Goal: Check status: Check status

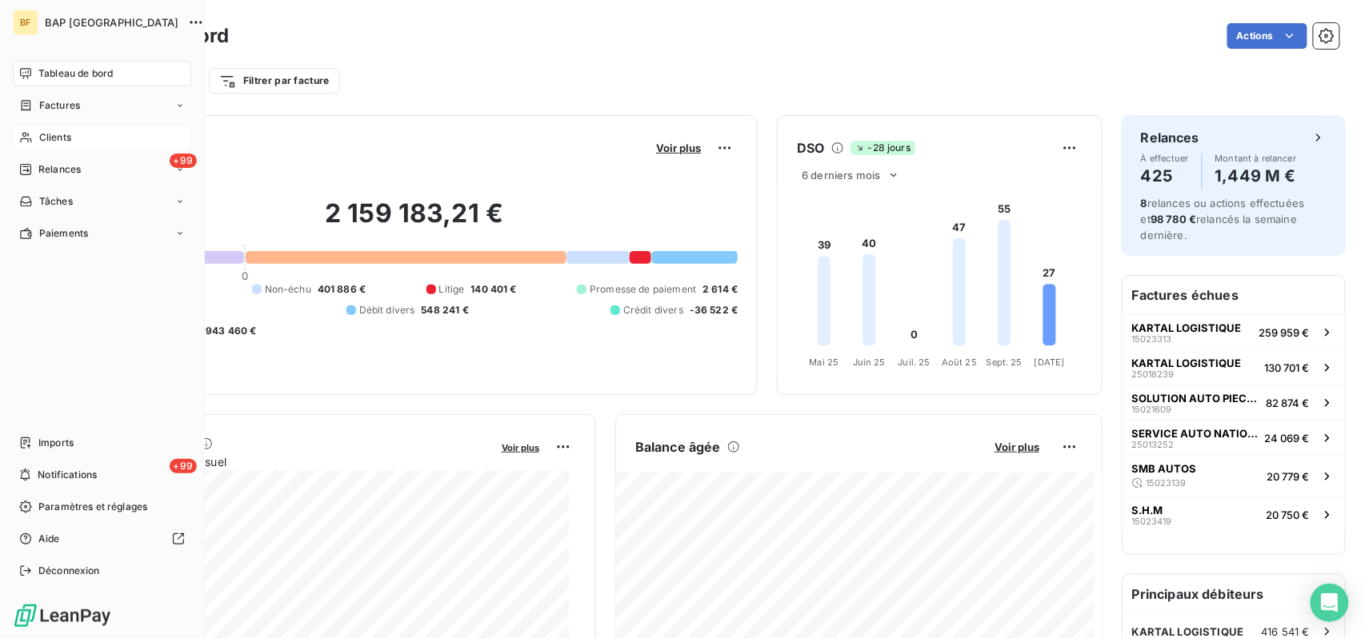
click at [51, 142] on span "Clients" at bounding box center [55, 137] width 32 height 14
click at [75, 131] on div "Clients" at bounding box center [102, 138] width 178 height 26
click at [29, 133] on icon at bounding box center [26, 137] width 14 height 13
click at [42, 130] on span "Clients" at bounding box center [55, 137] width 32 height 14
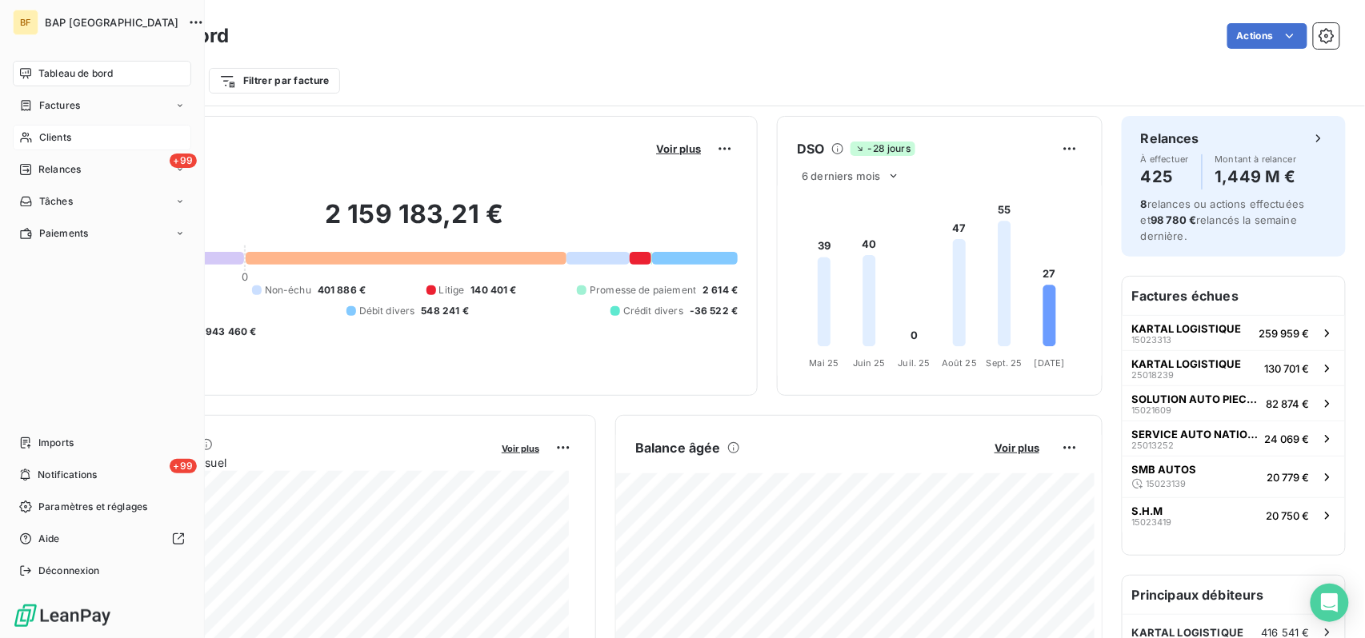
click at [42, 130] on span "Clients" at bounding box center [55, 137] width 32 height 14
click at [42, 132] on span "Clients" at bounding box center [55, 137] width 32 height 14
click at [77, 154] on nav "Tableau de bord Factures Clients +99 Relances Tâches Paiements" at bounding box center [102, 154] width 178 height 186
click at [81, 167] on div "+99 Relances" at bounding box center [102, 170] width 178 height 26
click at [81, 197] on span "À effectuer" at bounding box center [64, 201] width 52 height 14
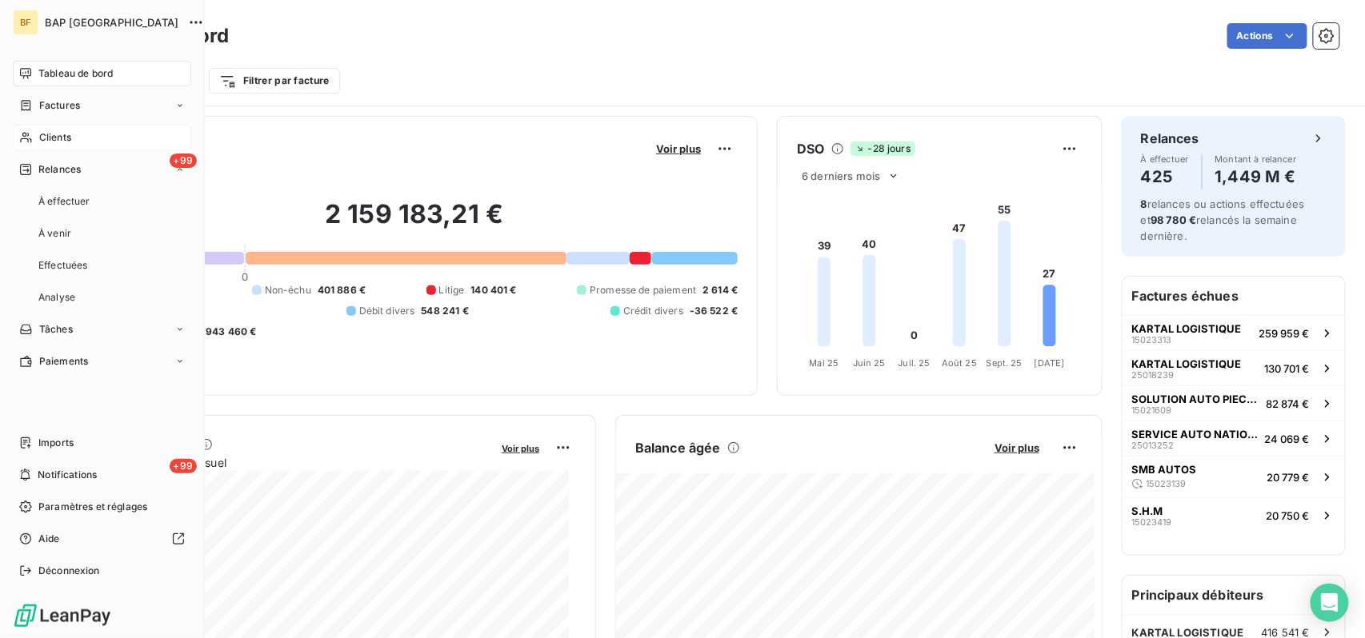
click at [83, 135] on div "Clients" at bounding box center [102, 138] width 178 height 26
click at [55, 134] on span "Clients" at bounding box center [55, 137] width 32 height 14
click at [48, 130] on div "Clients" at bounding box center [102, 138] width 178 height 26
click at [54, 146] on div "Clients" at bounding box center [102, 138] width 178 height 26
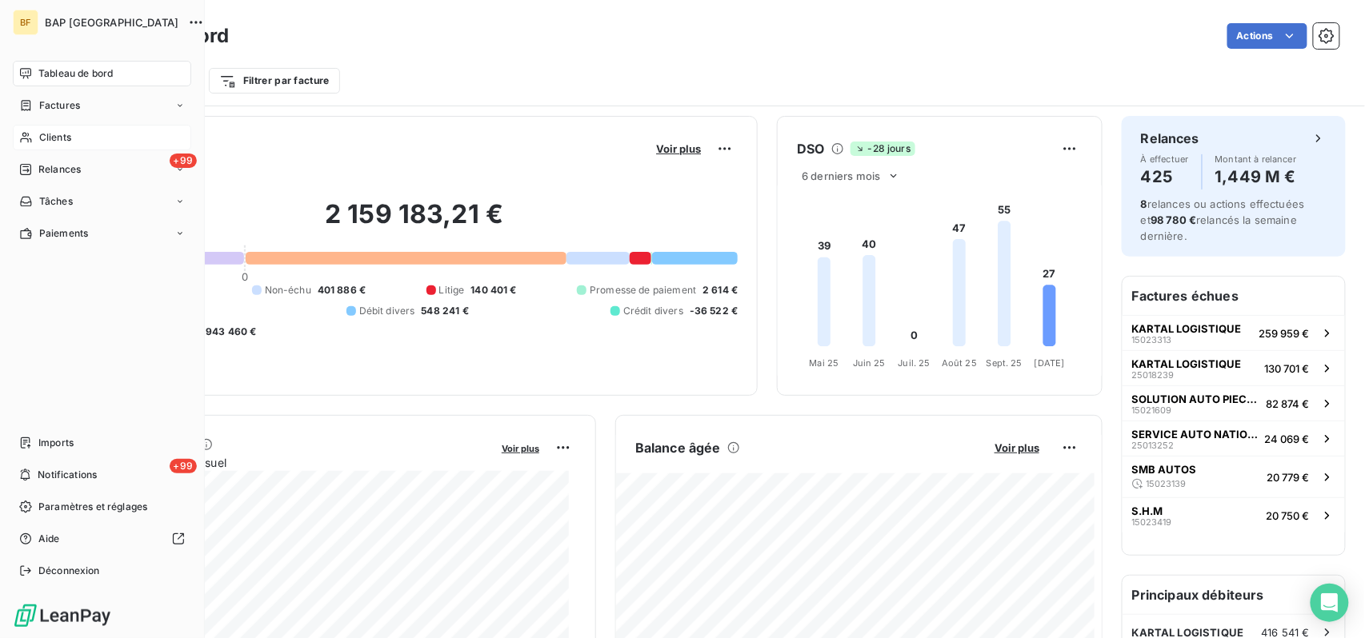
click at [56, 135] on span "Clients" at bounding box center [55, 137] width 32 height 14
click at [51, 136] on span "Clients" at bounding box center [55, 137] width 32 height 14
click at [52, 136] on span "Clients" at bounding box center [55, 137] width 32 height 14
click at [74, 138] on div "Clients" at bounding box center [102, 138] width 178 height 26
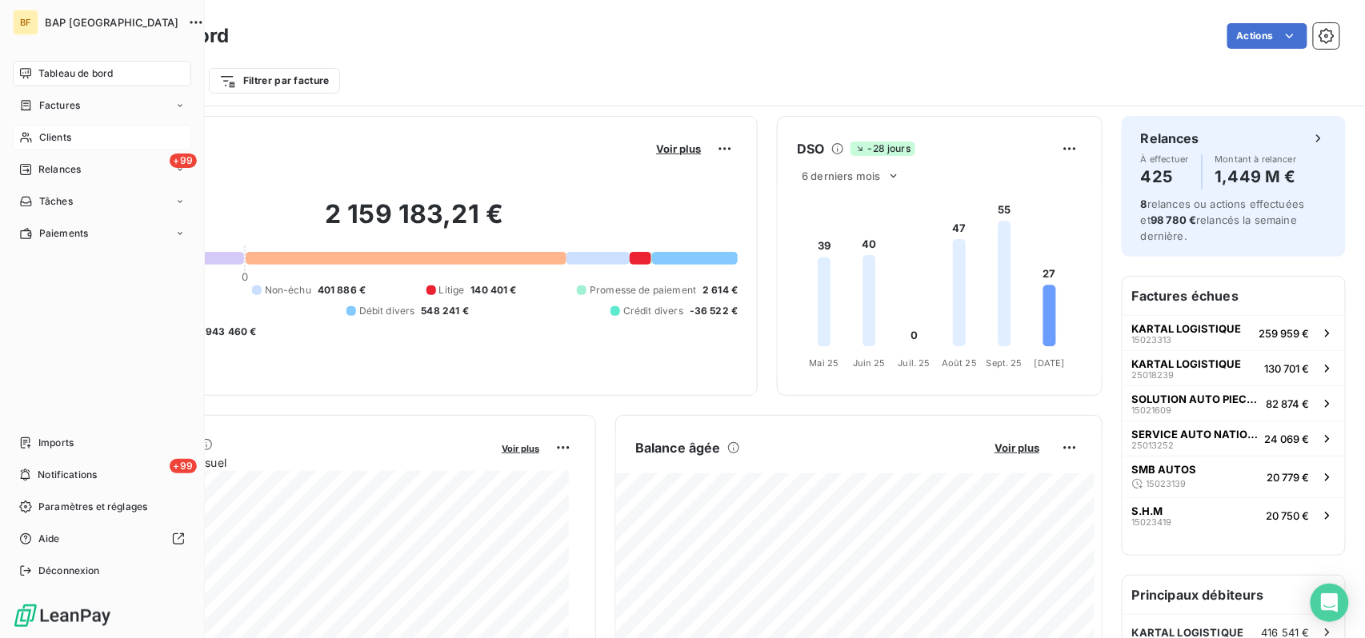
click at [74, 138] on div "Clients" at bounding box center [102, 138] width 178 height 26
click at [81, 102] on div "Factures" at bounding box center [102, 106] width 178 height 26
click at [89, 148] on div "Factures" at bounding box center [111, 138] width 159 height 26
click at [67, 127] on div "Factures" at bounding box center [111, 138] width 159 height 26
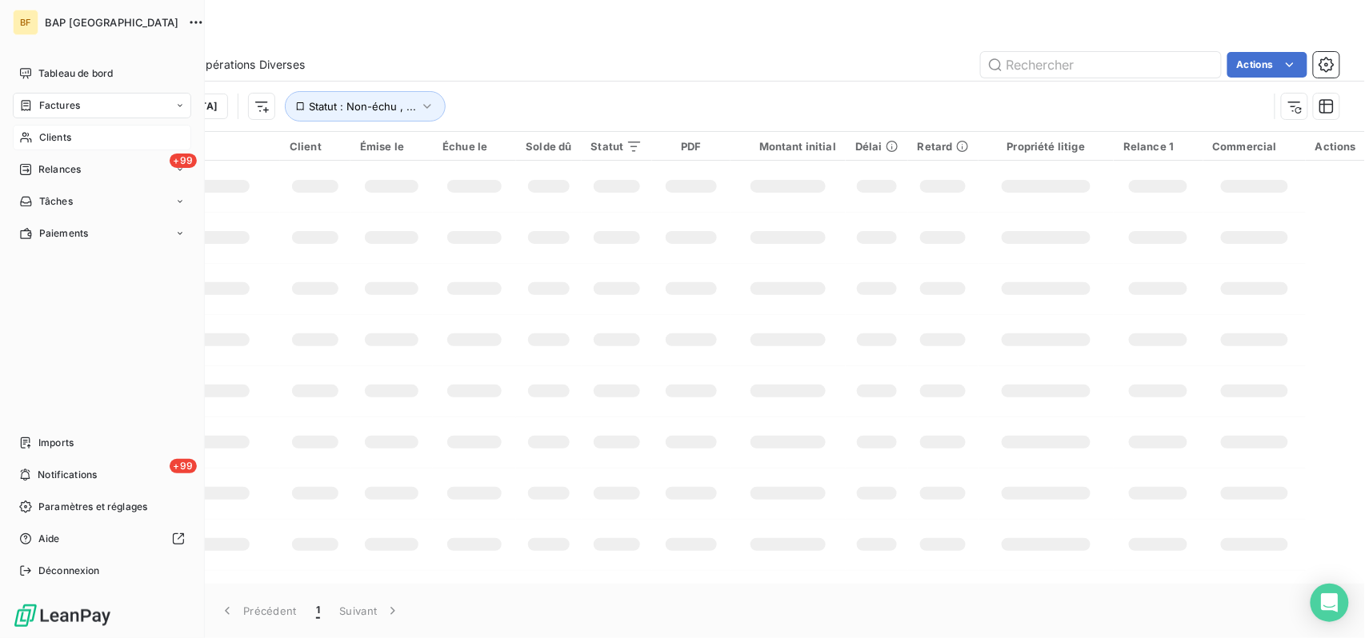
click at [74, 126] on div "Clients" at bounding box center [102, 138] width 178 height 26
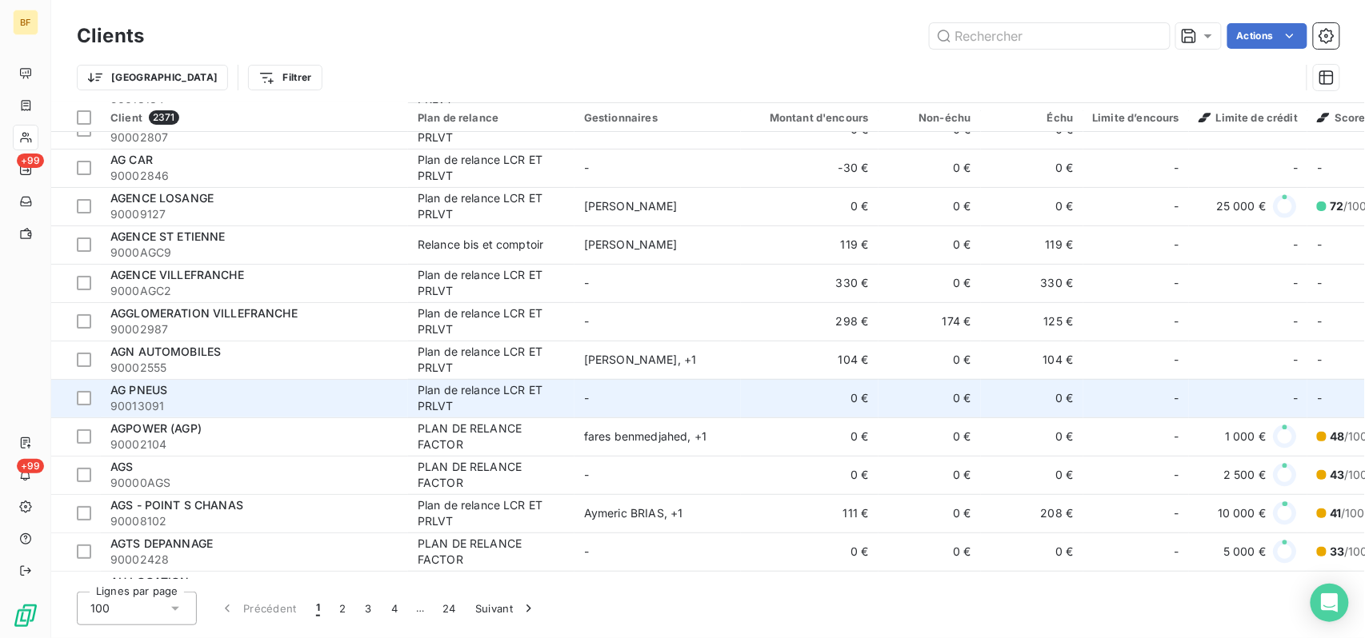
scroll to position [2132, 0]
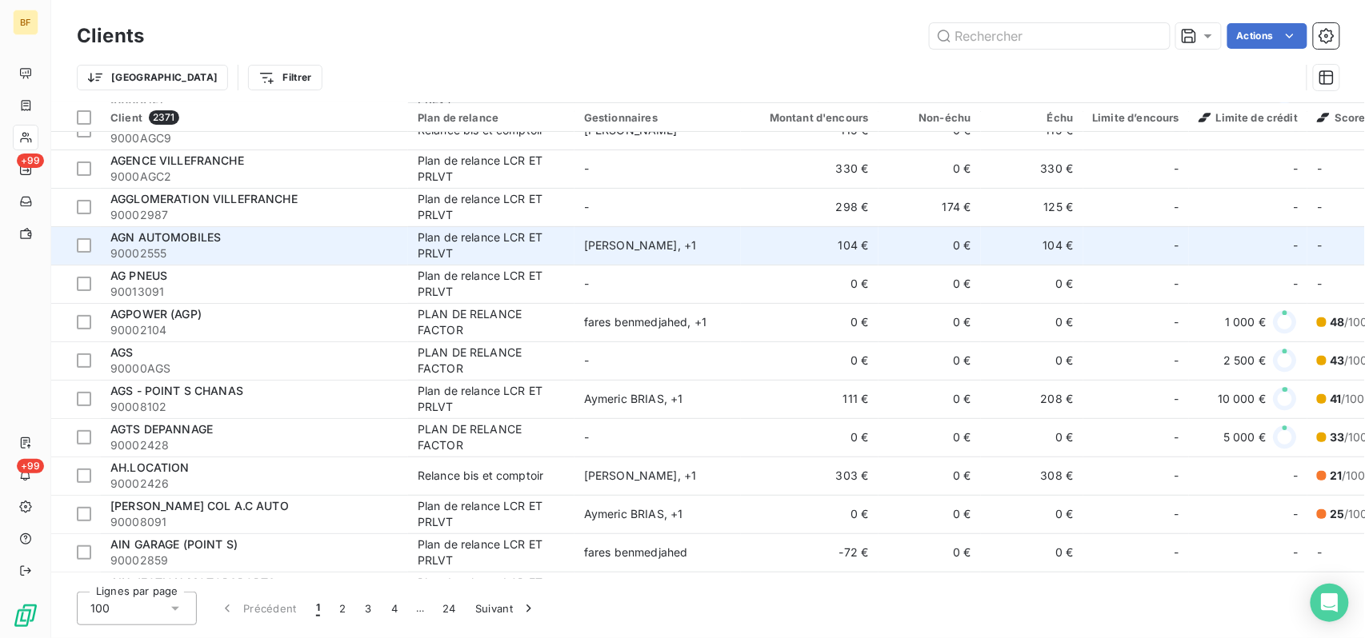
click at [162, 238] on span "AGN AUTOMOBILES" at bounding box center [165, 237] width 110 height 14
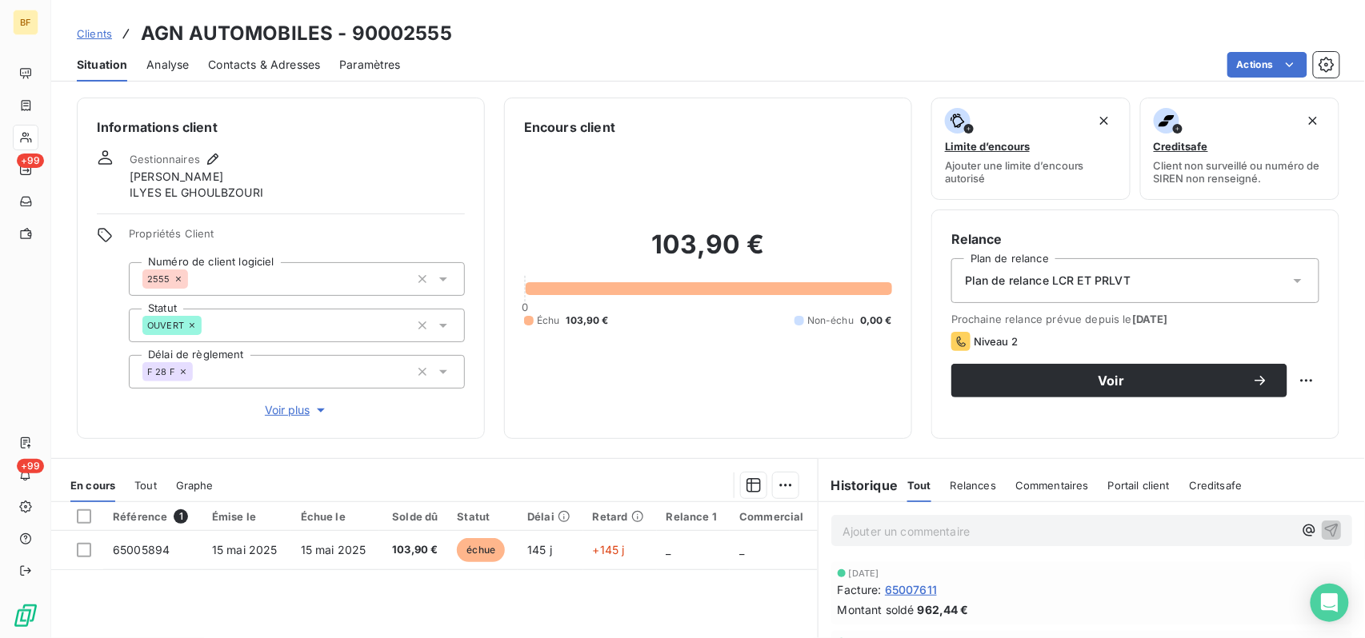
click at [146, 489] on span "Tout" at bounding box center [145, 485] width 22 height 13
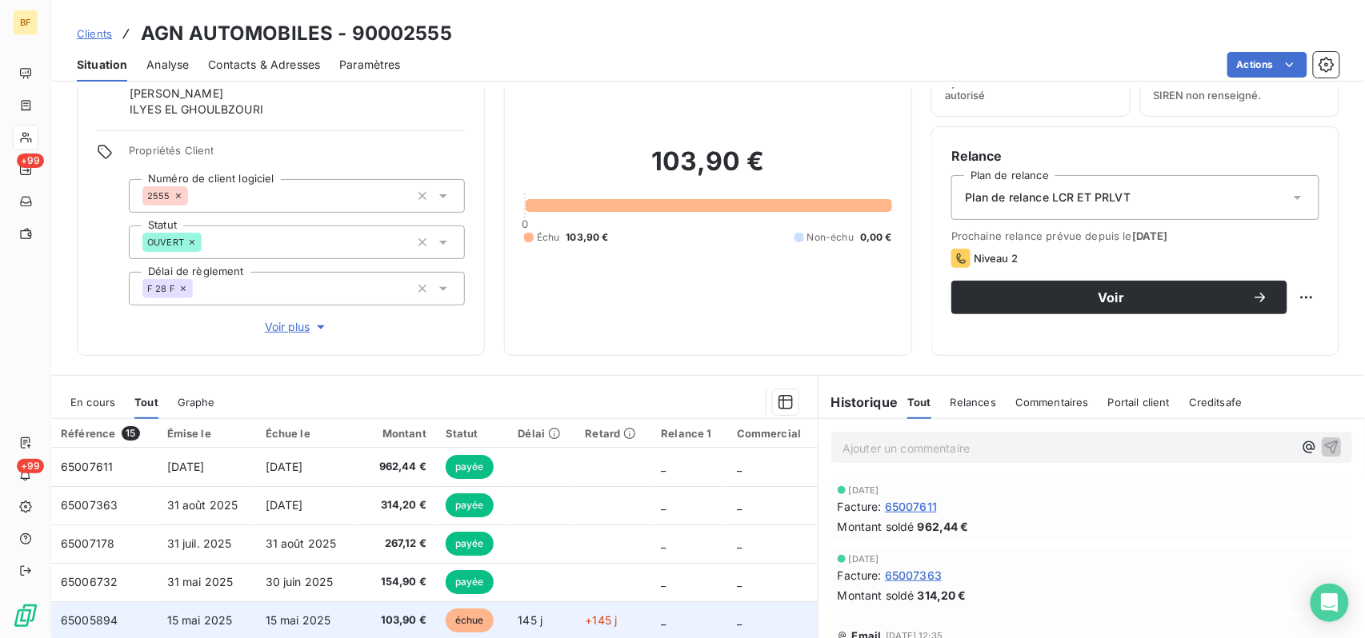
scroll to position [218, 0]
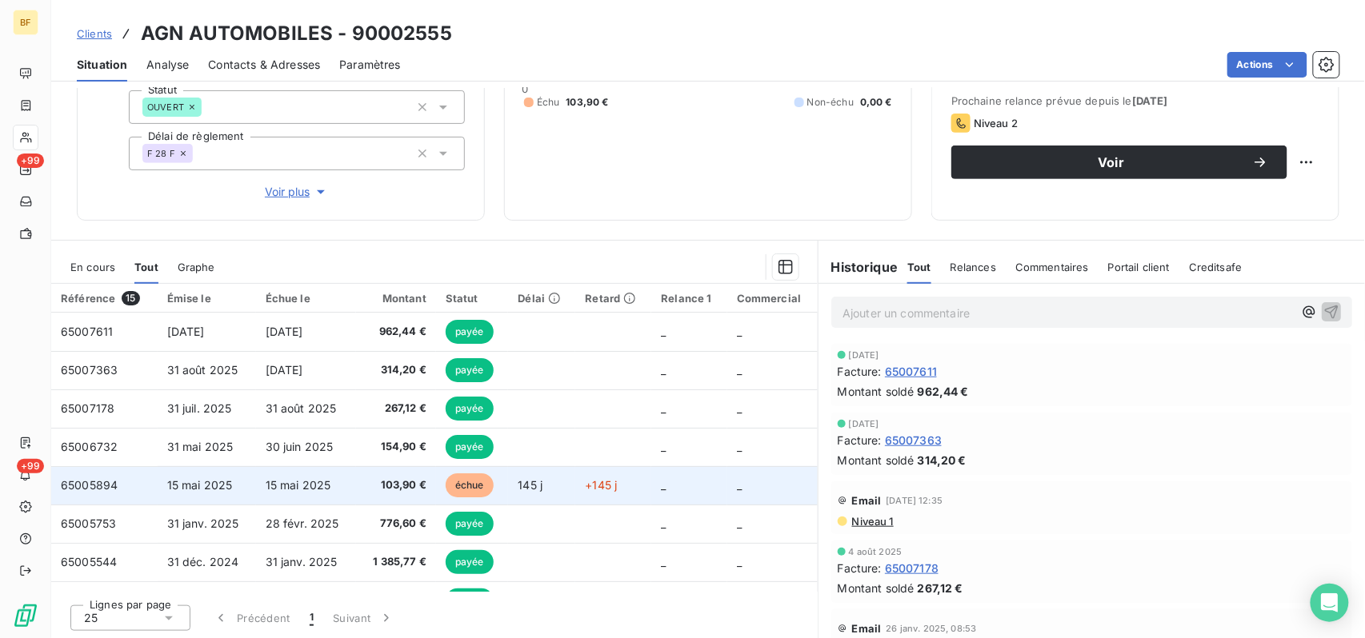
click at [398, 484] on span "103,90 €" at bounding box center [396, 486] width 61 height 16
